Goal: Task Accomplishment & Management: Manage account settings

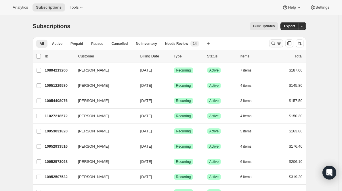
click at [274, 45] on icon "Search and filter results" at bounding box center [273, 44] width 6 height 6
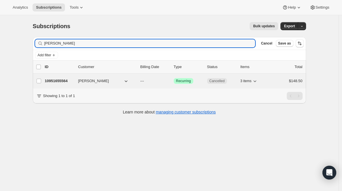
type input "[PERSON_NAME]"
click at [67, 80] on p "10951655564" at bounding box center [59, 81] width 29 height 6
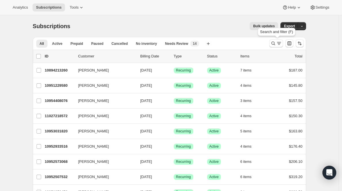
click at [273, 43] on icon "Search and filter results" at bounding box center [273, 44] width 6 height 6
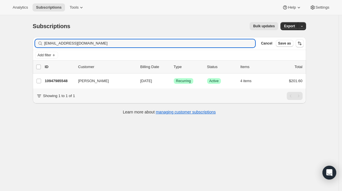
type input "[EMAIL_ADDRESS][DOMAIN_NAME]"
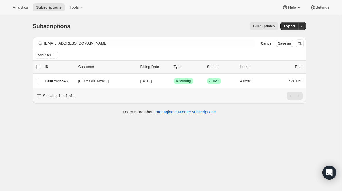
click at [63, 81] on p "10947985548" at bounding box center [59, 81] width 29 height 6
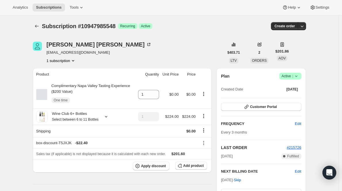
click at [294, 73] on span "Active |" at bounding box center [290, 76] width 18 height 6
click at [290, 95] on span "Cancel subscription" at bounding box center [290, 97] width 32 height 4
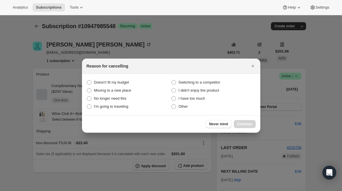
click at [177, 111] on section "Doesn't fit my budget Switching to a competitor Moving to a new place I didn't …" at bounding box center [171, 94] width 178 height 41
click at [178, 108] on span "Other" at bounding box center [182, 106] width 9 height 4
click at [172, 105] on input "Other" at bounding box center [171, 104] width 0 height 0
radio input "true"
click at [242, 124] on span "Continue" at bounding box center [244, 124] width 15 height 5
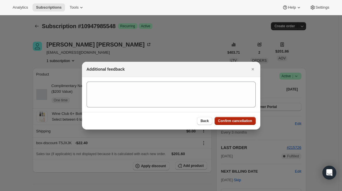
click at [243, 121] on span "Confirm cancellation" at bounding box center [235, 121] width 34 height 5
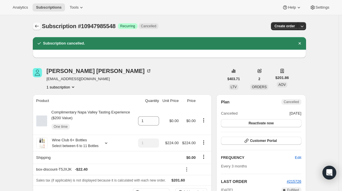
click at [35, 27] on button "Subscriptions" at bounding box center [37, 26] width 8 height 8
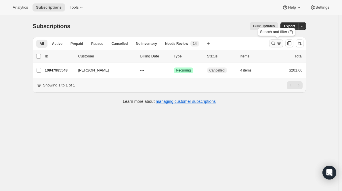
click at [273, 44] on icon "Search and filter results" at bounding box center [273, 44] width 6 height 6
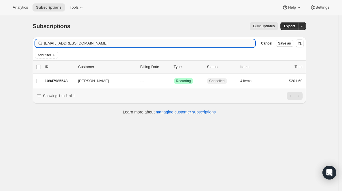
click at [192, 45] on input "[EMAIL_ADDRESS][DOMAIN_NAME]" at bounding box center [149, 43] width 211 height 8
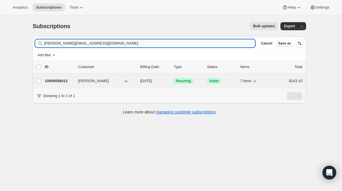
type input "[PERSON_NAME][EMAIL_ADDRESS][DOMAIN_NAME]"
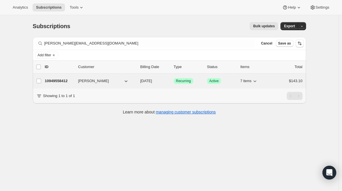
click at [59, 83] on p "10949558412" at bounding box center [59, 81] width 29 height 6
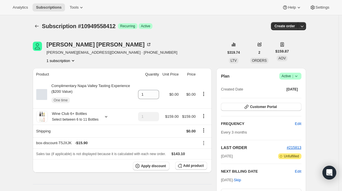
click at [292, 76] on span "Active |" at bounding box center [290, 76] width 18 height 6
click at [288, 98] on span "Cancel subscription" at bounding box center [290, 97] width 32 height 4
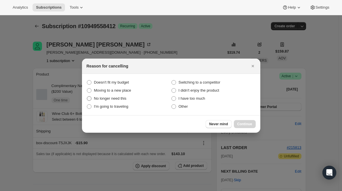
click at [106, 102] on label "No longer need this" at bounding box center [128, 99] width 84 height 8
click at [87, 97] on this "No longer need this" at bounding box center [87, 96] width 0 height 0
radio this "true"
click at [241, 124] on span "Continue" at bounding box center [244, 124] width 15 height 5
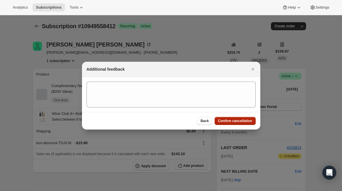
click at [241, 122] on span "Confirm cancellation" at bounding box center [235, 121] width 34 height 5
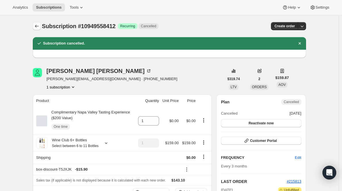
click at [38, 24] on icon "Subscriptions" at bounding box center [37, 26] width 6 height 6
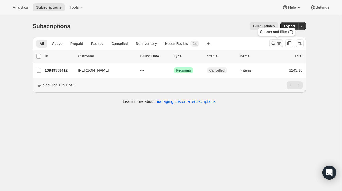
click at [275, 45] on icon "Search and filter results" at bounding box center [273, 44] width 6 height 6
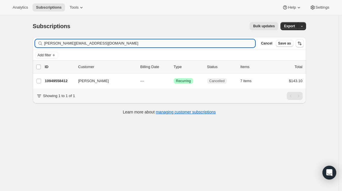
click at [233, 43] on input "[PERSON_NAME][EMAIL_ADDRESS][DOMAIN_NAME]" at bounding box center [149, 43] width 211 height 8
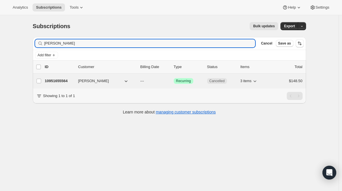
type input "[PERSON_NAME]"
click at [50, 81] on p "10951655564" at bounding box center [59, 81] width 29 height 6
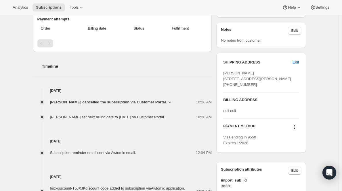
scroll to position [155, 0]
